Goal: Task Accomplishment & Management: Complete application form

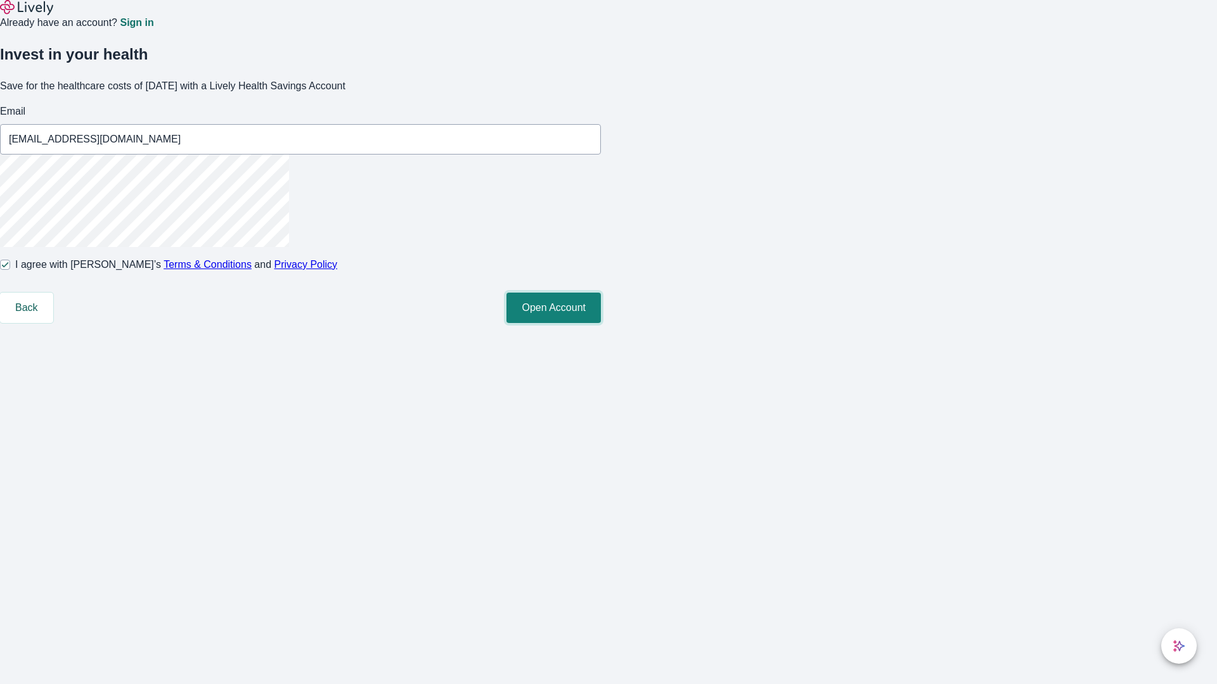
click at [601, 323] on button "Open Account" at bounding box center [553, 308] width 94 height 30
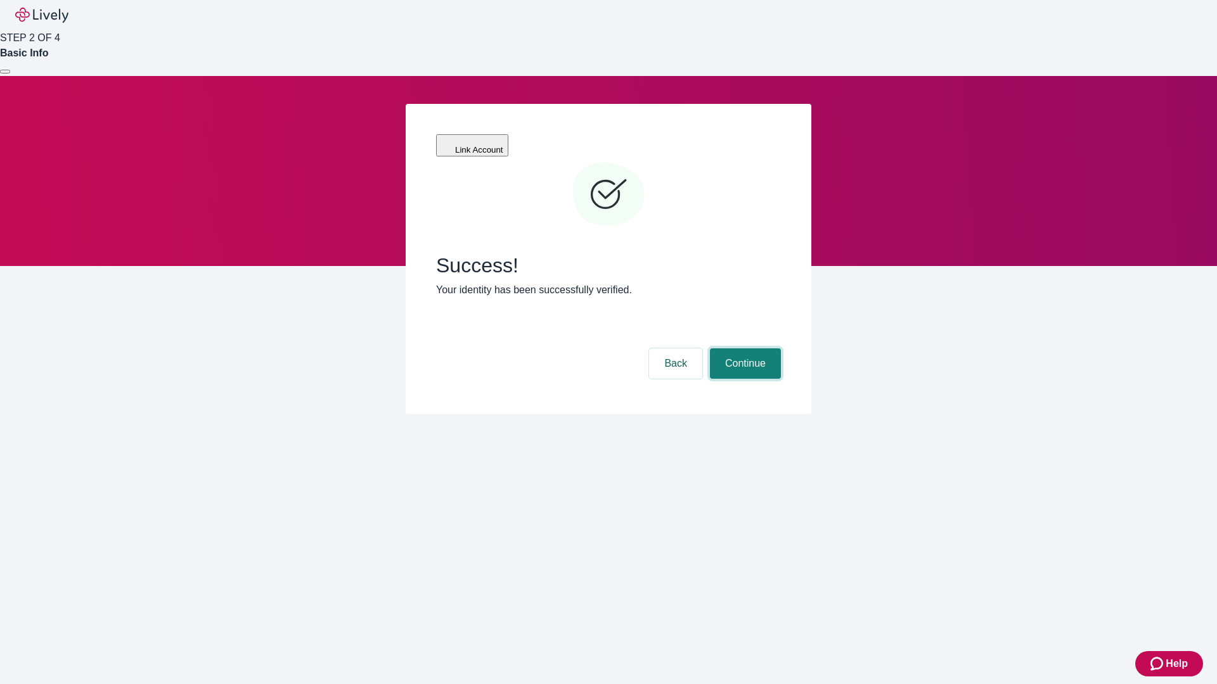
click at [743, 349] on button "Continue" at bounding box center [745, 364] width 71 height 30
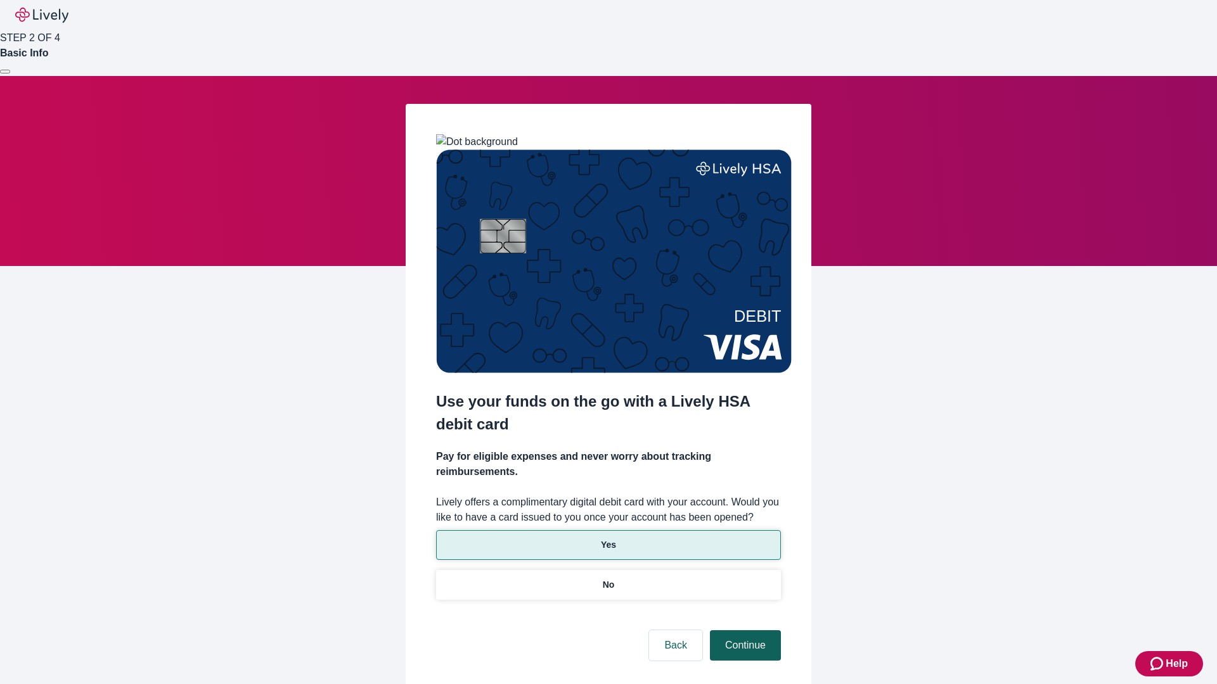
click at [608, 539] on p "Yes" at bounding box center [608, 545] width 15 height 13
click at [743, 630] on button "Continue" at bounding box center [745, 645] width 71 height 30
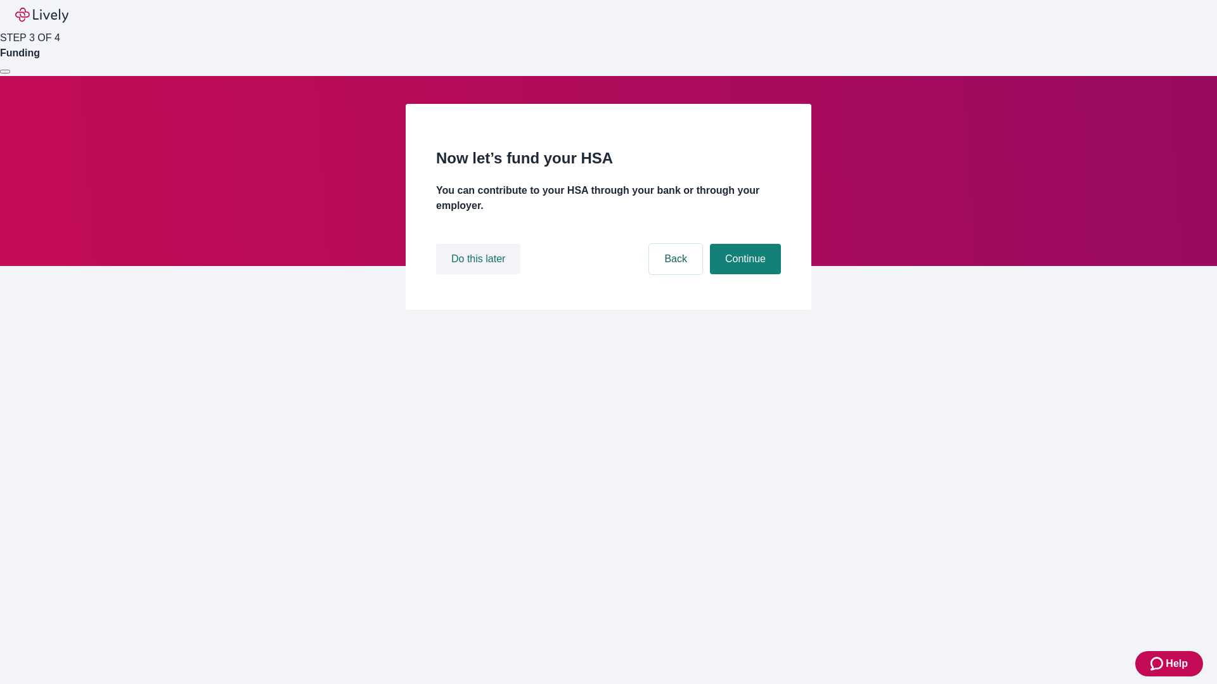
click at [480, 274] on button "Do this later" at bounding box center [478, 259] width 84 height 30
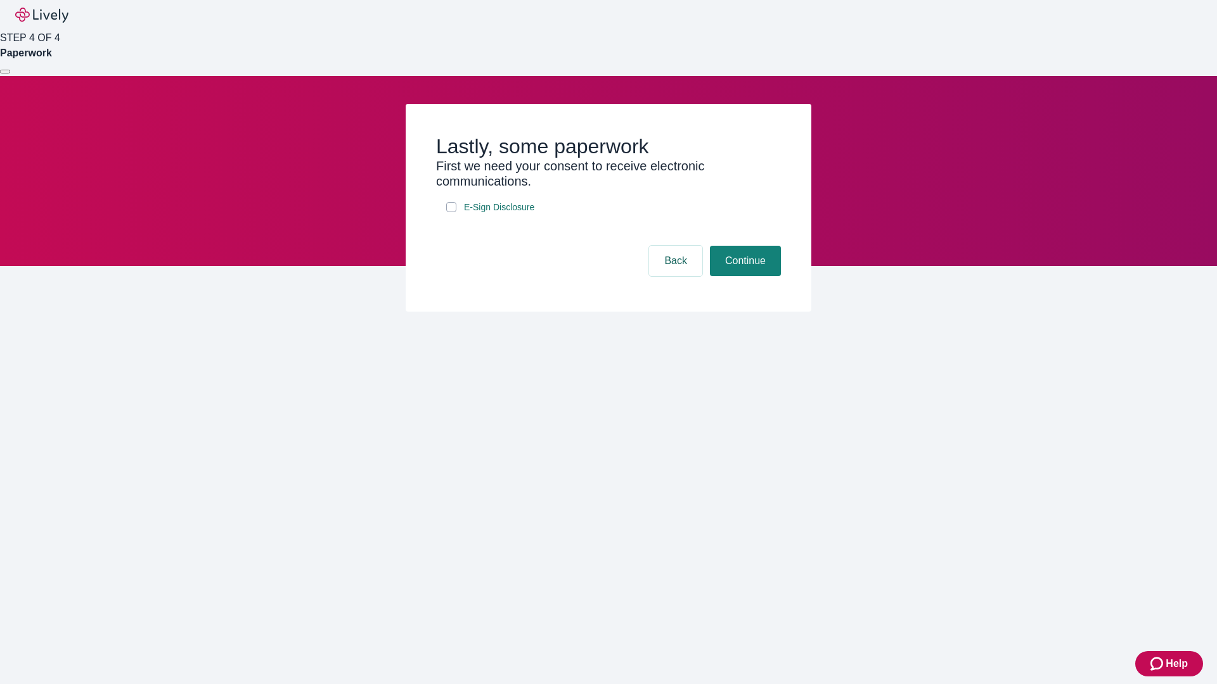
click at [451, 212] on input "E-Sign Disclosure" at bounding box center [451, 207] width 10 height 10
checkbox input "true"
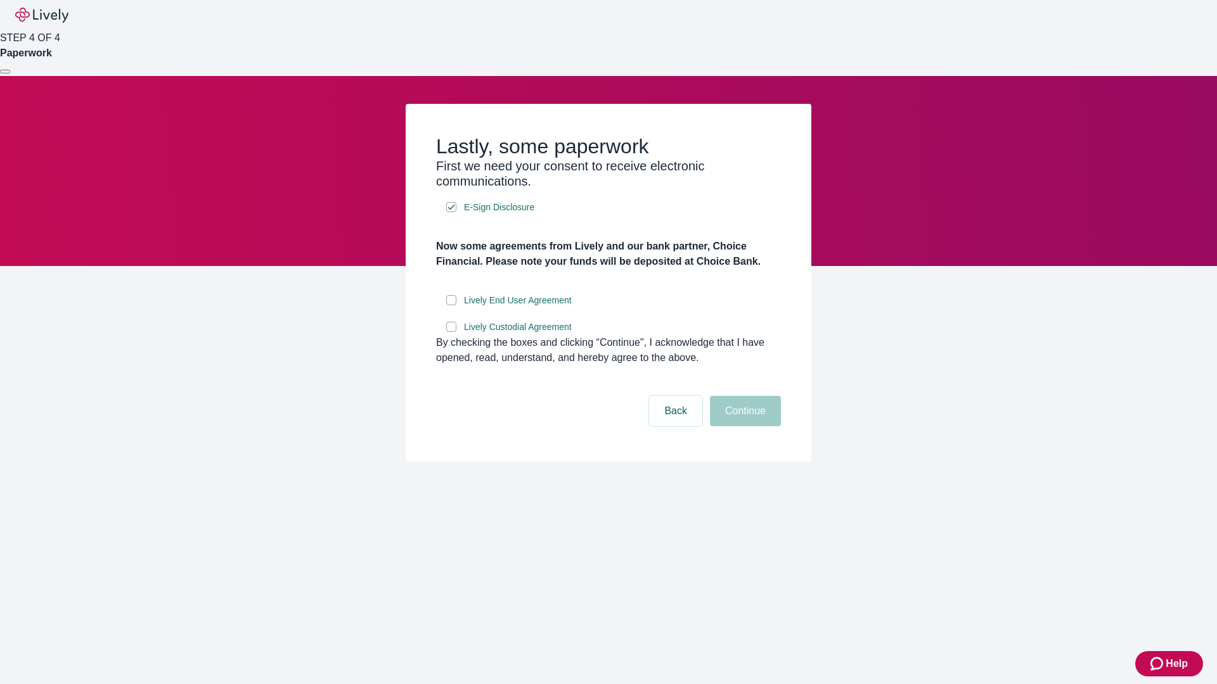
click at [451, 305] on input "Lively End User Agreement" at bounding box center [451, 300] width 10 height 10
checkbox input "true"
click at [451, 332] on input "Lively Custodial Agreement" at bounding box center [451, 327] width 10 height 10
checkbox input "true"
click at [743, 426] on button "Continue" at bounding box center [745, 411] width 71 height 30
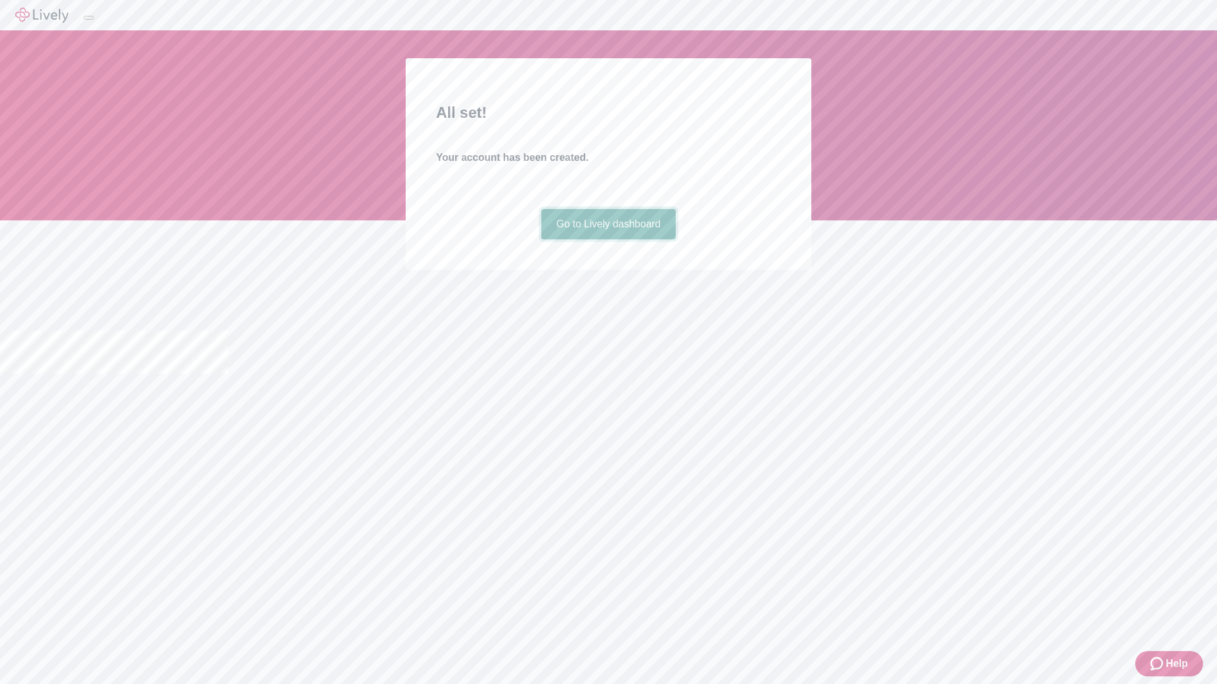
click at [608, 240] on link "Go to Lively dashboard" at bounding box center [608, 224] width 135 height 30
